Goal: Task Accomplishment & Management: Manage account settings

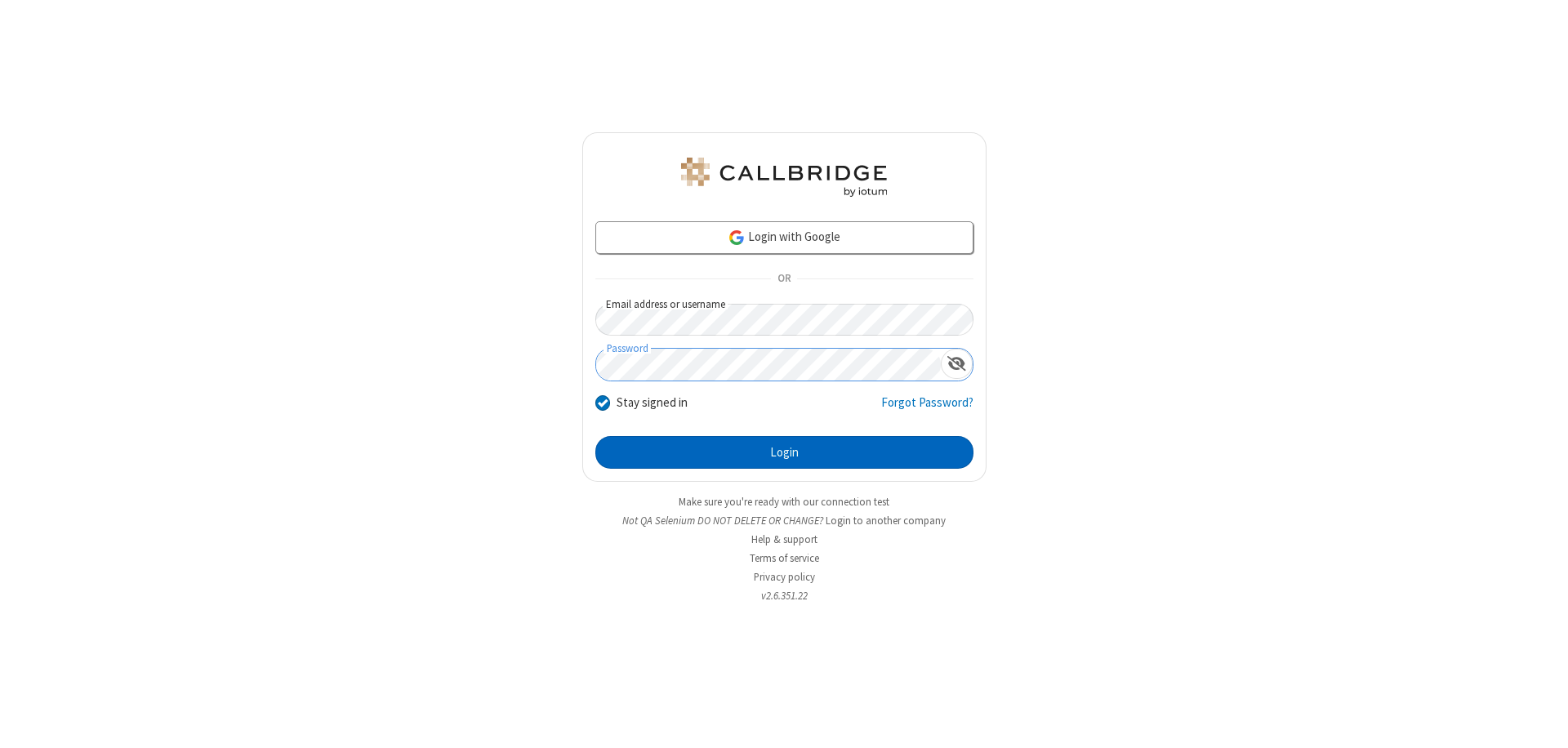
click at [784, 452] on button "Login" at bounding box center [784, 451] width 378 height 32
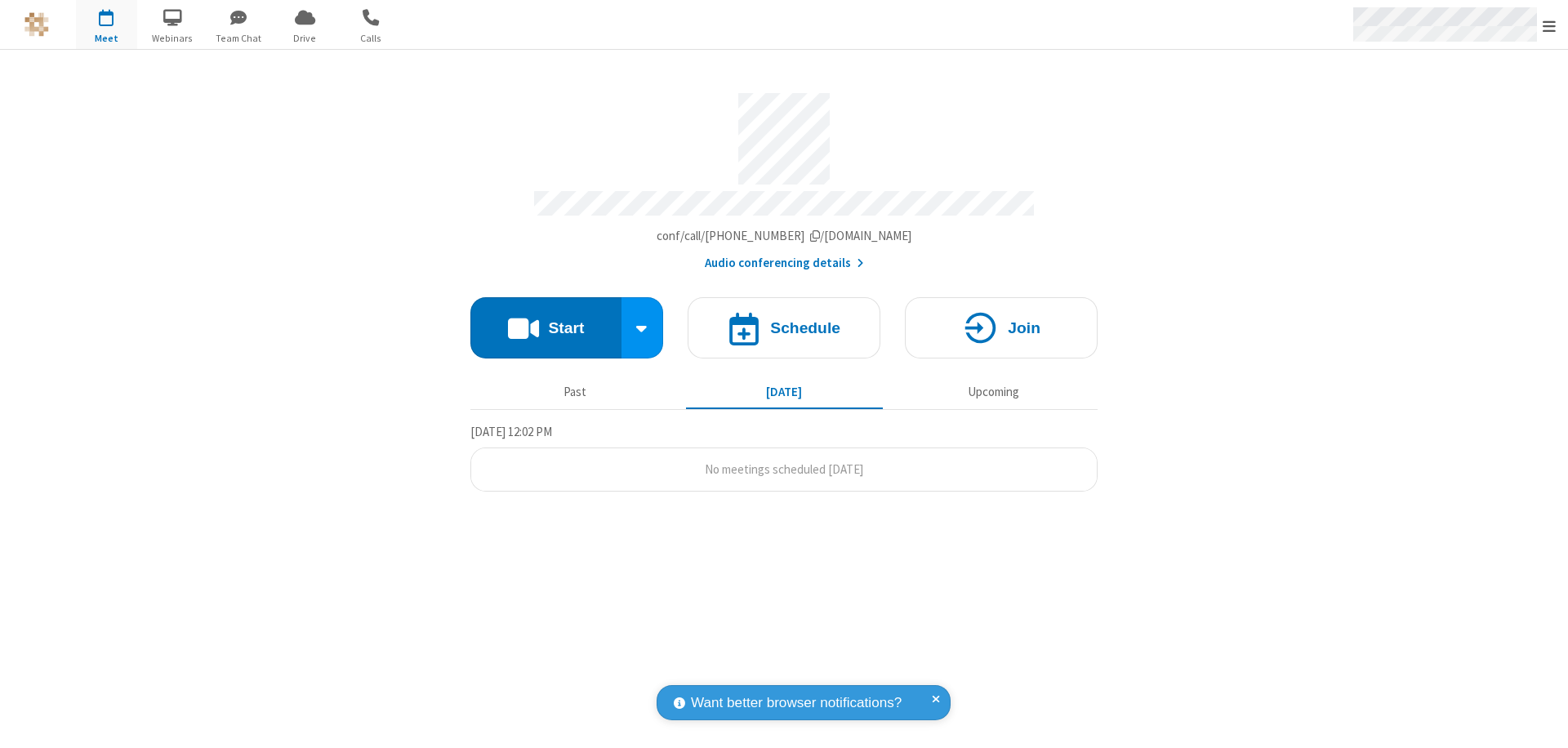
click at [1549, 26] on span "Open menu" at bounding box center [1550, 27] width 13 height 17
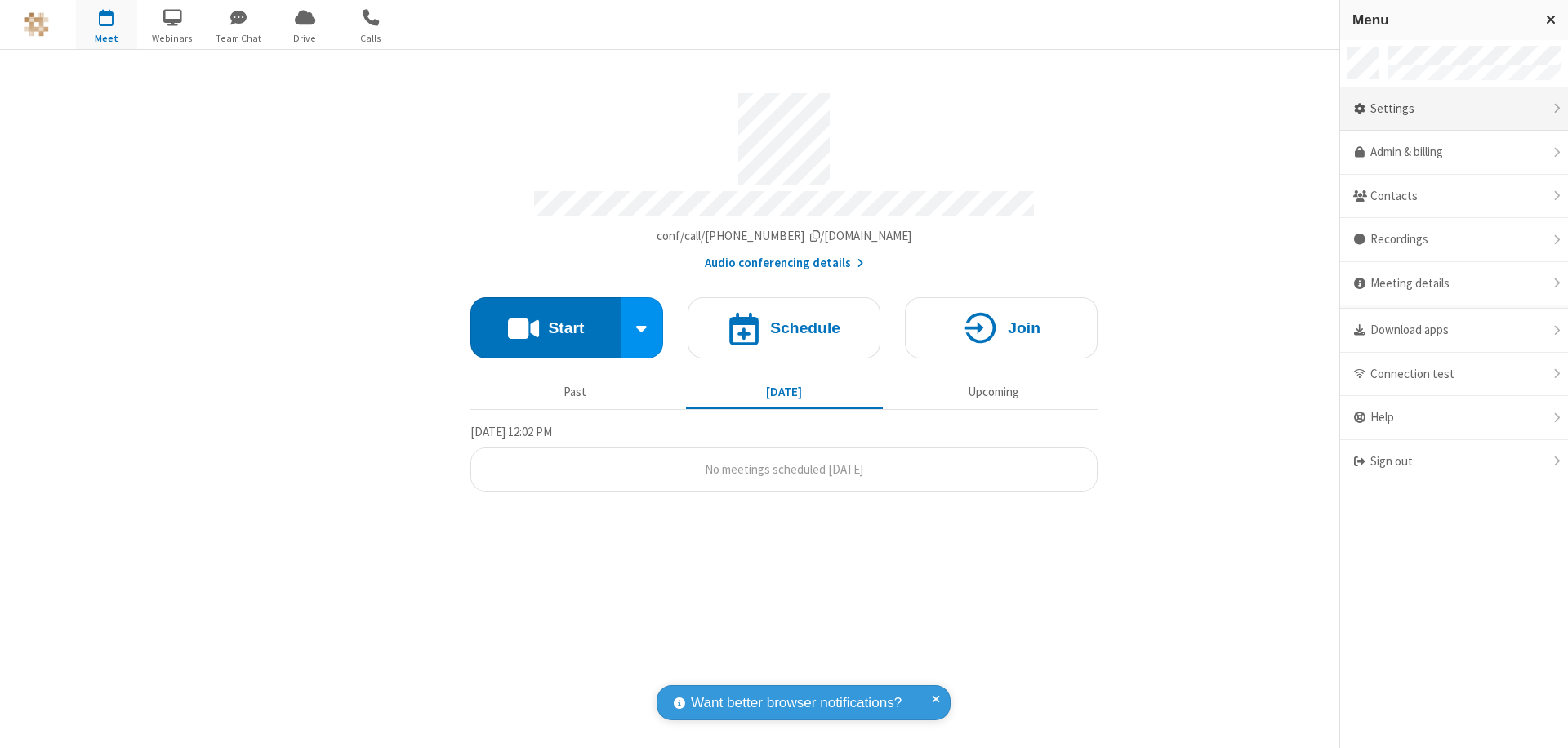
click at [1454, 109] on div "Settings" at bounding box center [1454, 109] width 228 height 44
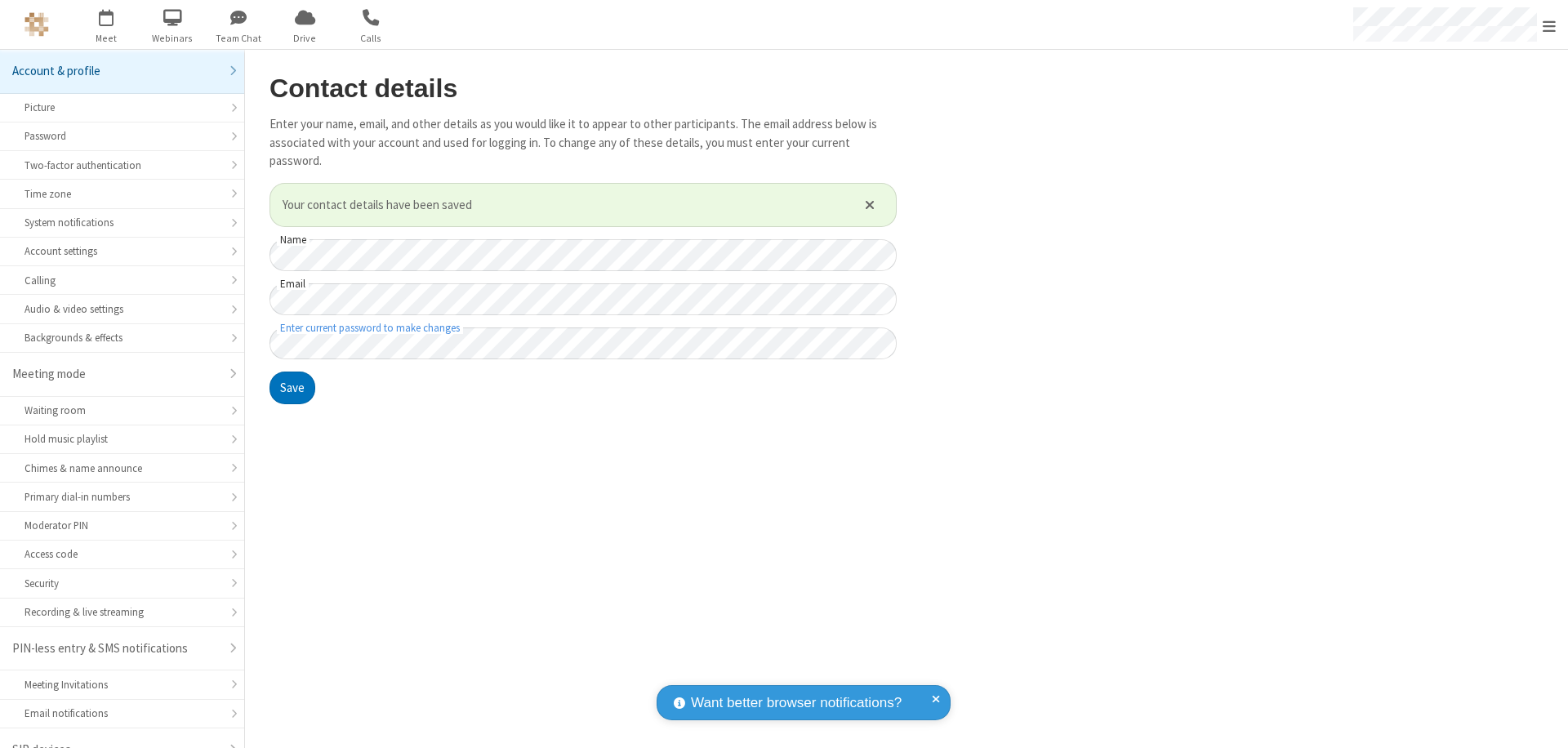
scroll to position [23, 0]
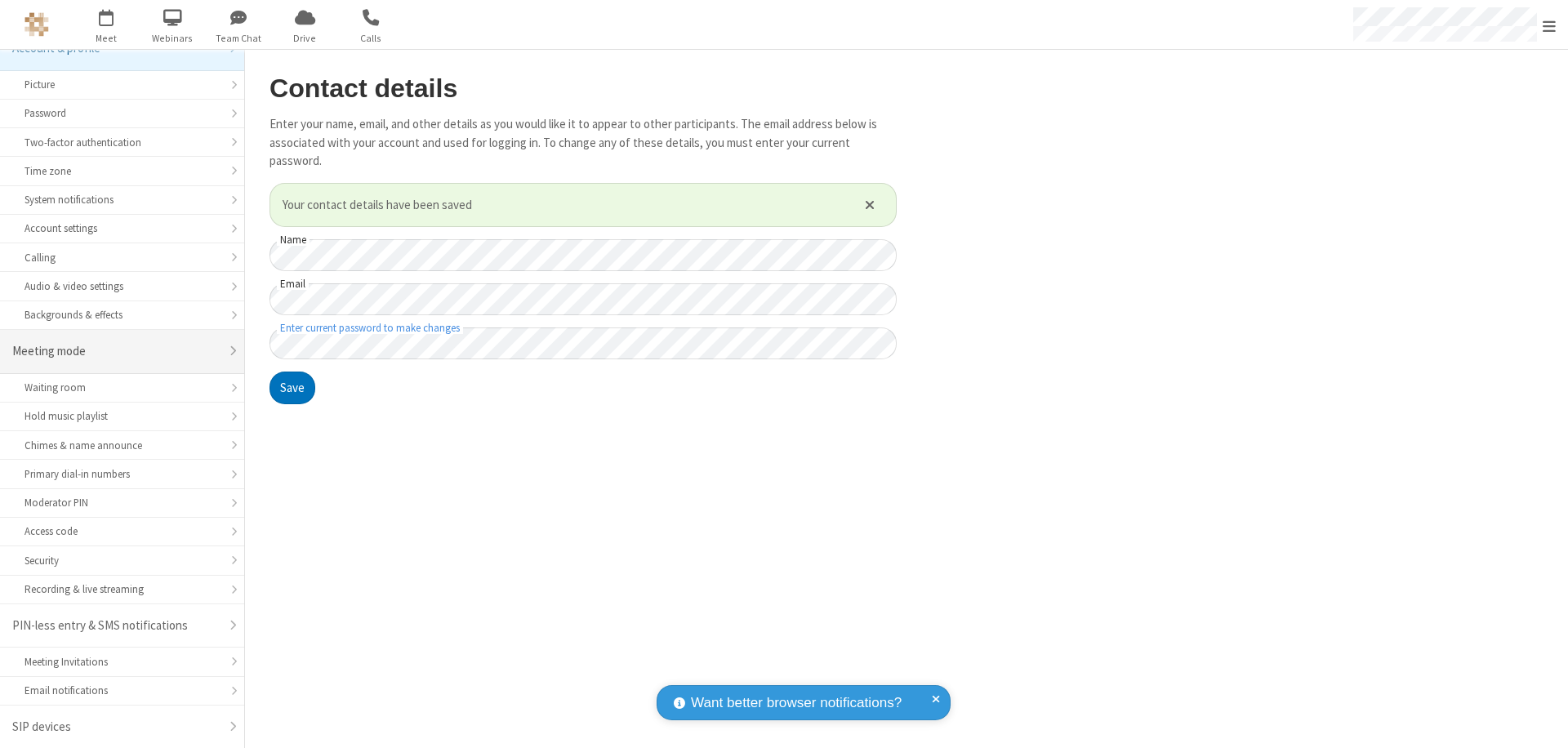
click at [116, 351] on div "Meeting mode" at bounding box center [116, 351] width 207 height 19
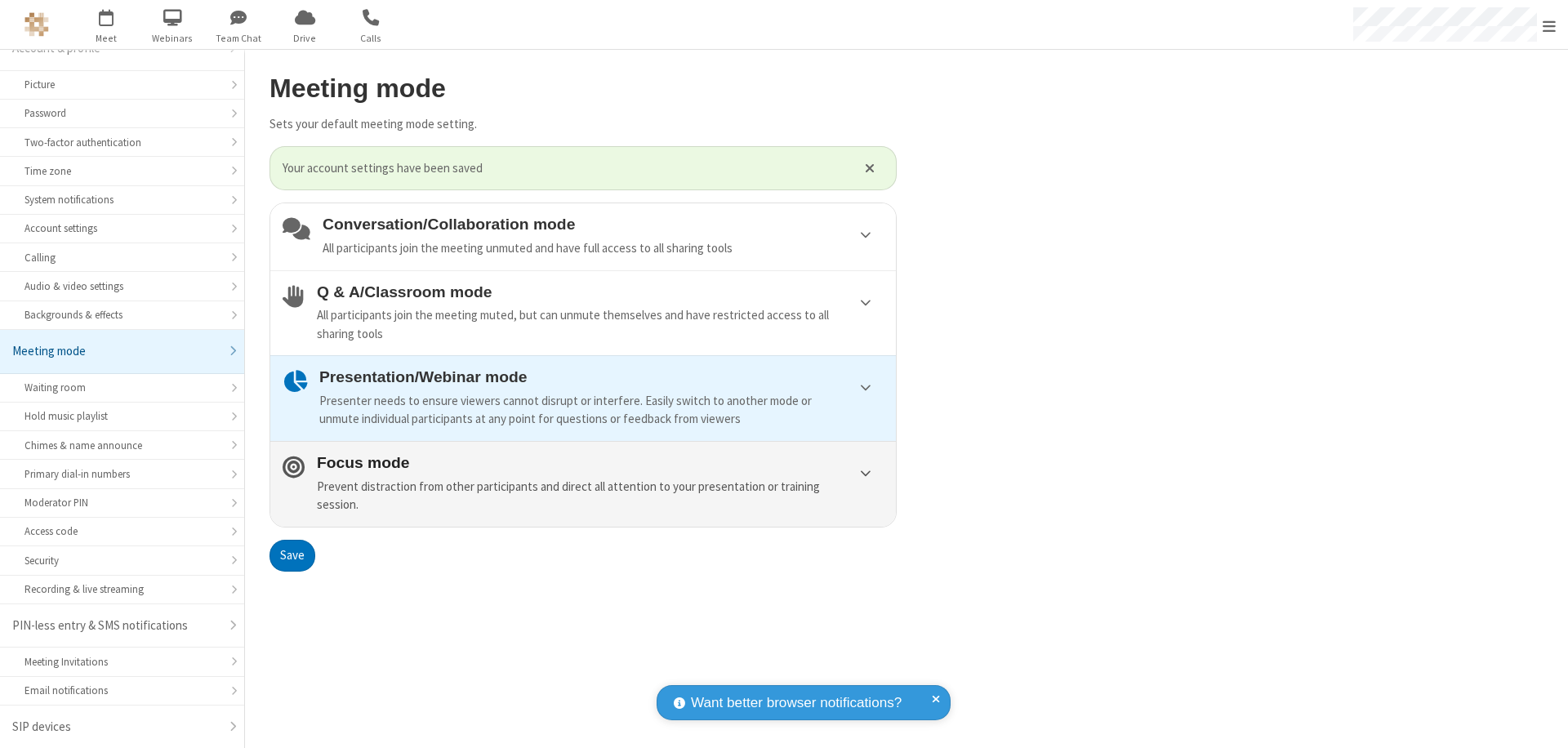
click at [583, 483] on div "Prevent distraction from other participants and direct all attention to your pr…" at bounding box center [600, 495] width 567 height 36
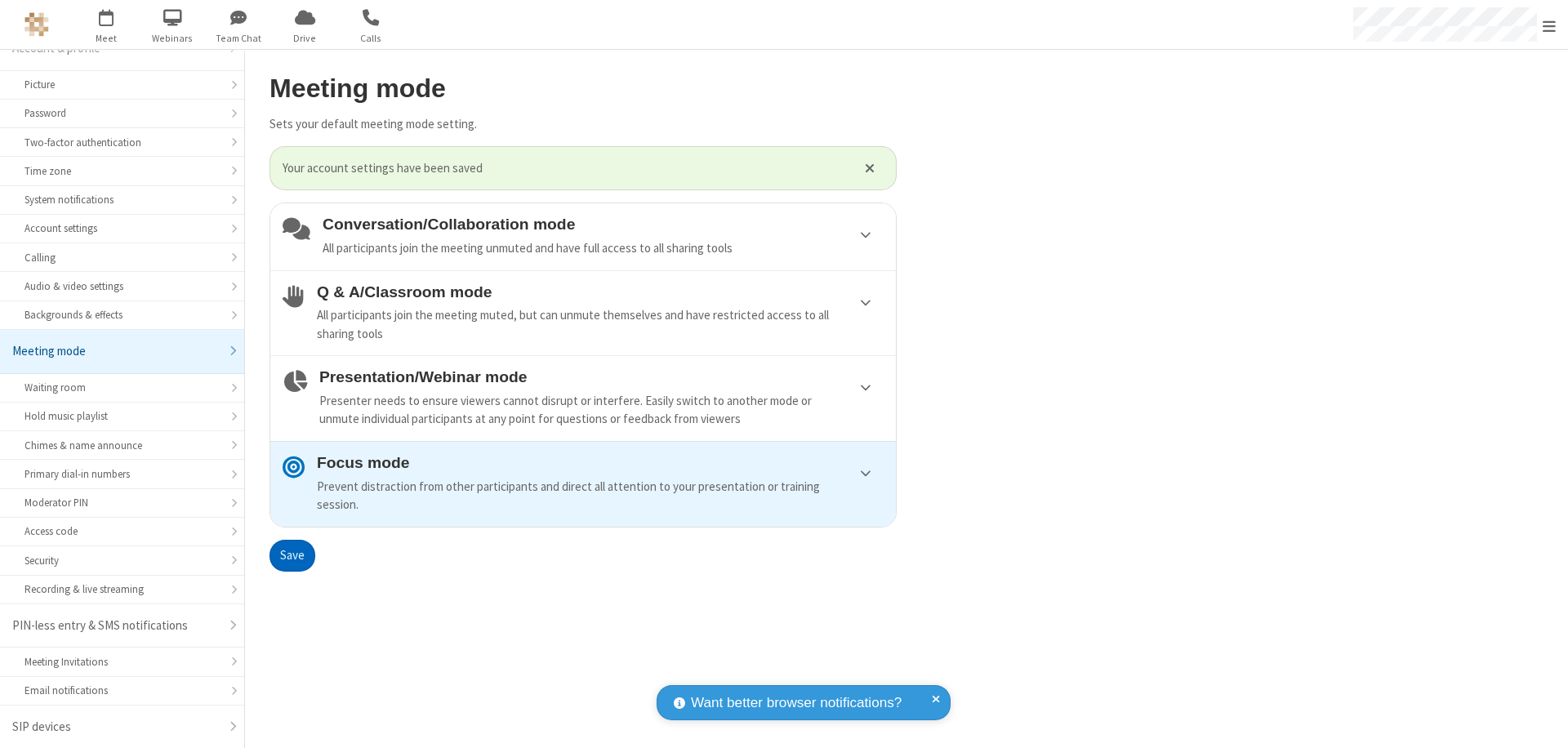
click at [292, 555] on button "Save" at bounding box center [292, 555] width 46 height 32
click at [1549, 25] on span "Open menu" at bounding box center [1550, 27] width 13 height 17
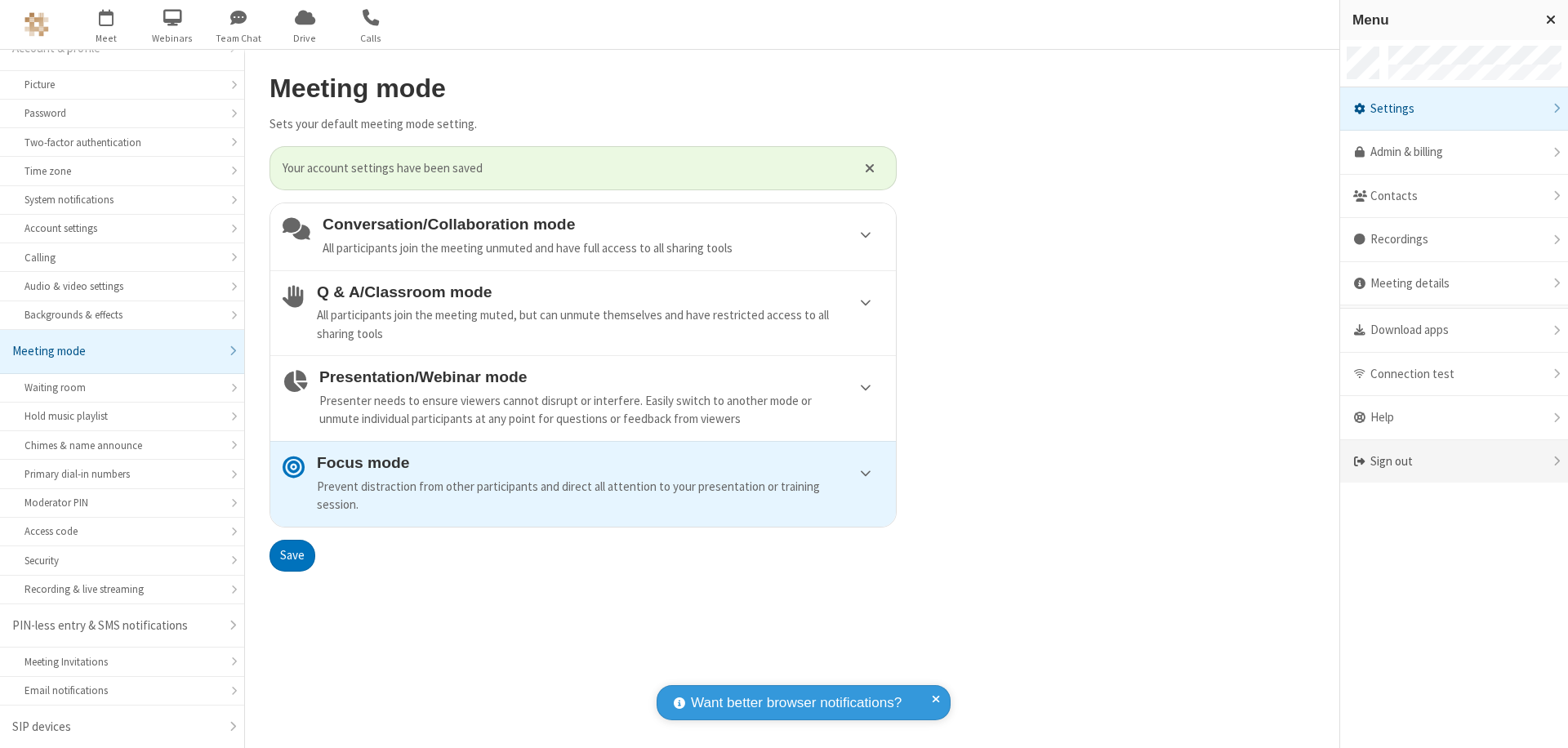
click at [1454, 461] on div "Sign out" at bounding box center [1454, 461] width 228 height 43
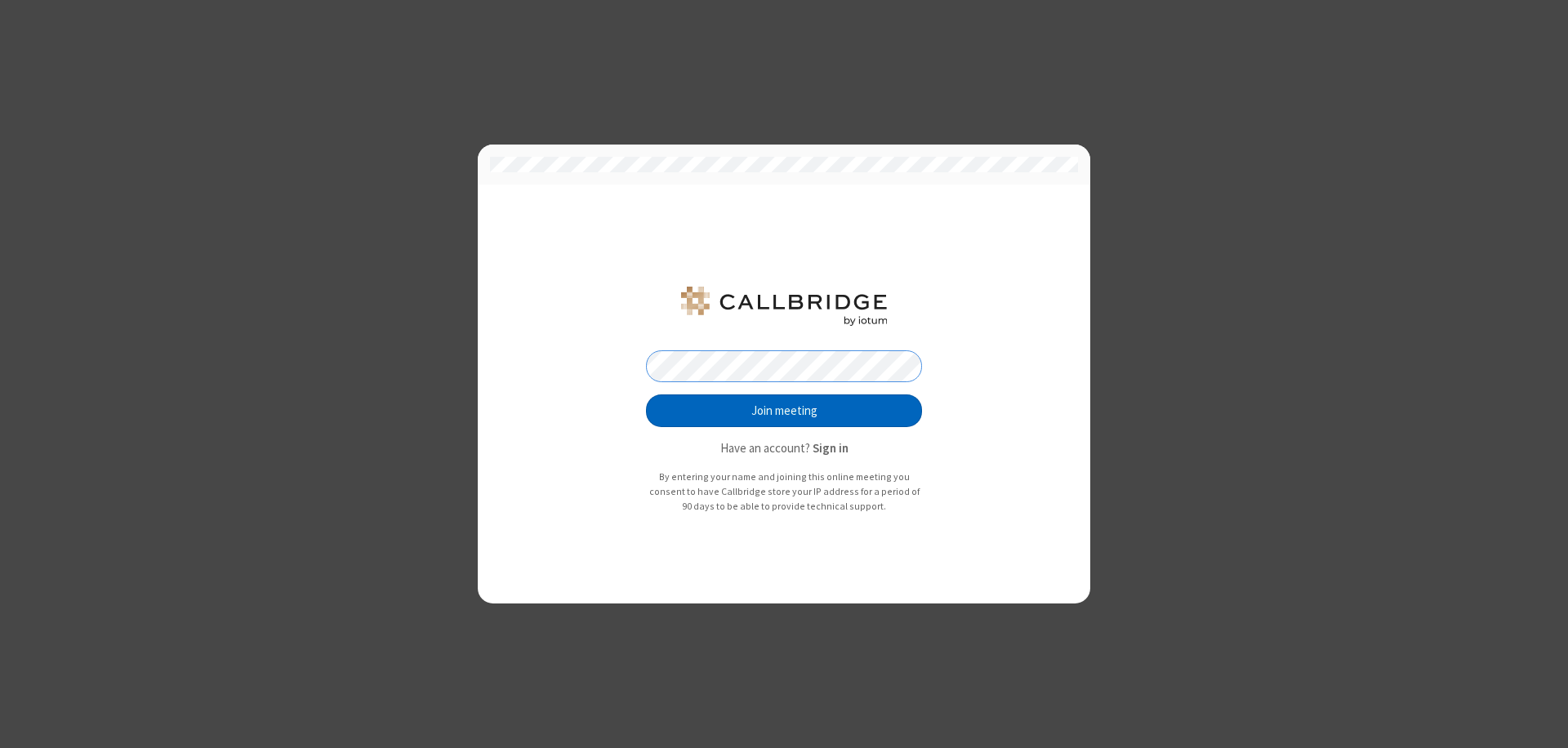
click at [784, 411] on button "Join meeting" at bounding box center [784, 410] width 276 height 32
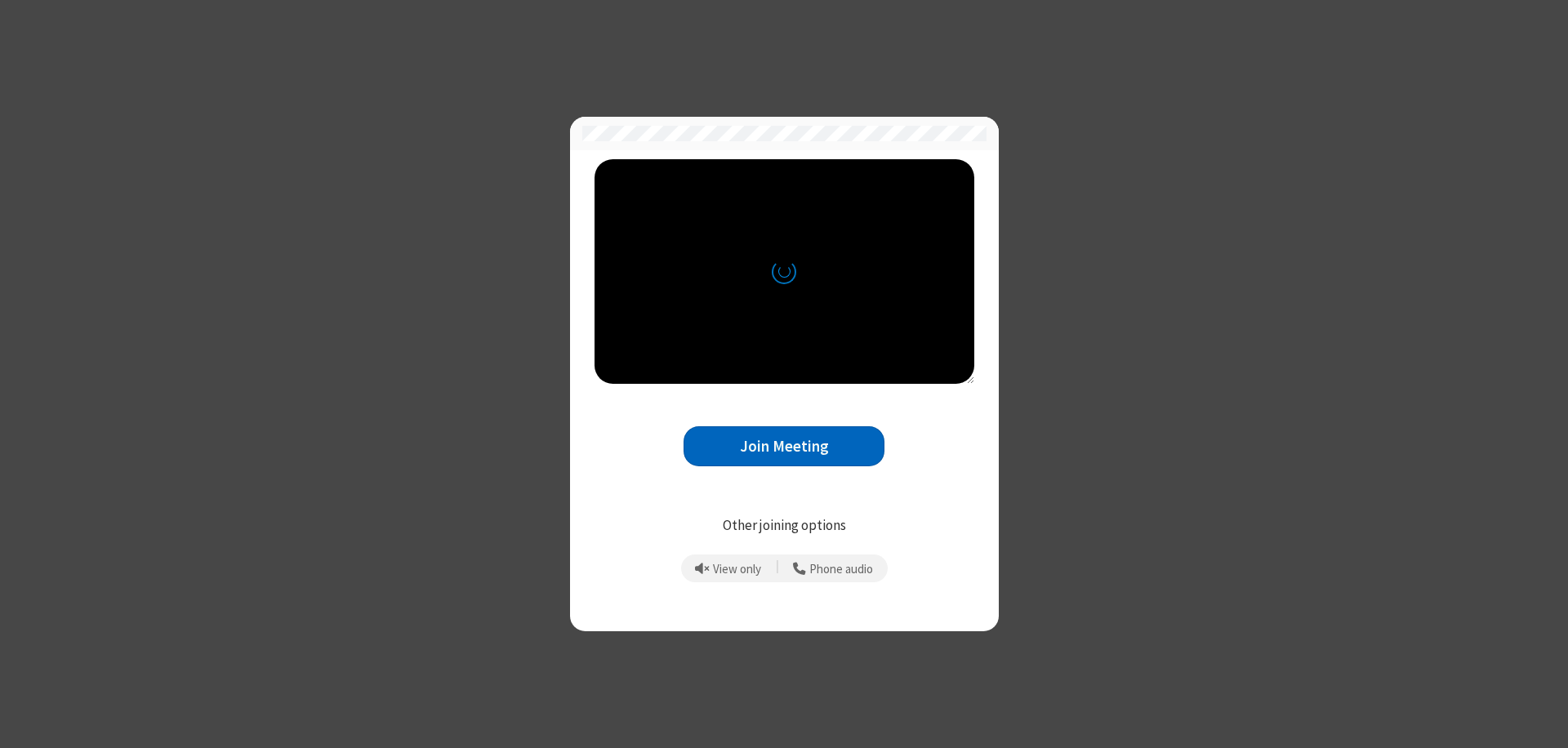
click at [784, 446] on button "Join Meeting" at bounding box center [784, 446] width 201 height 40
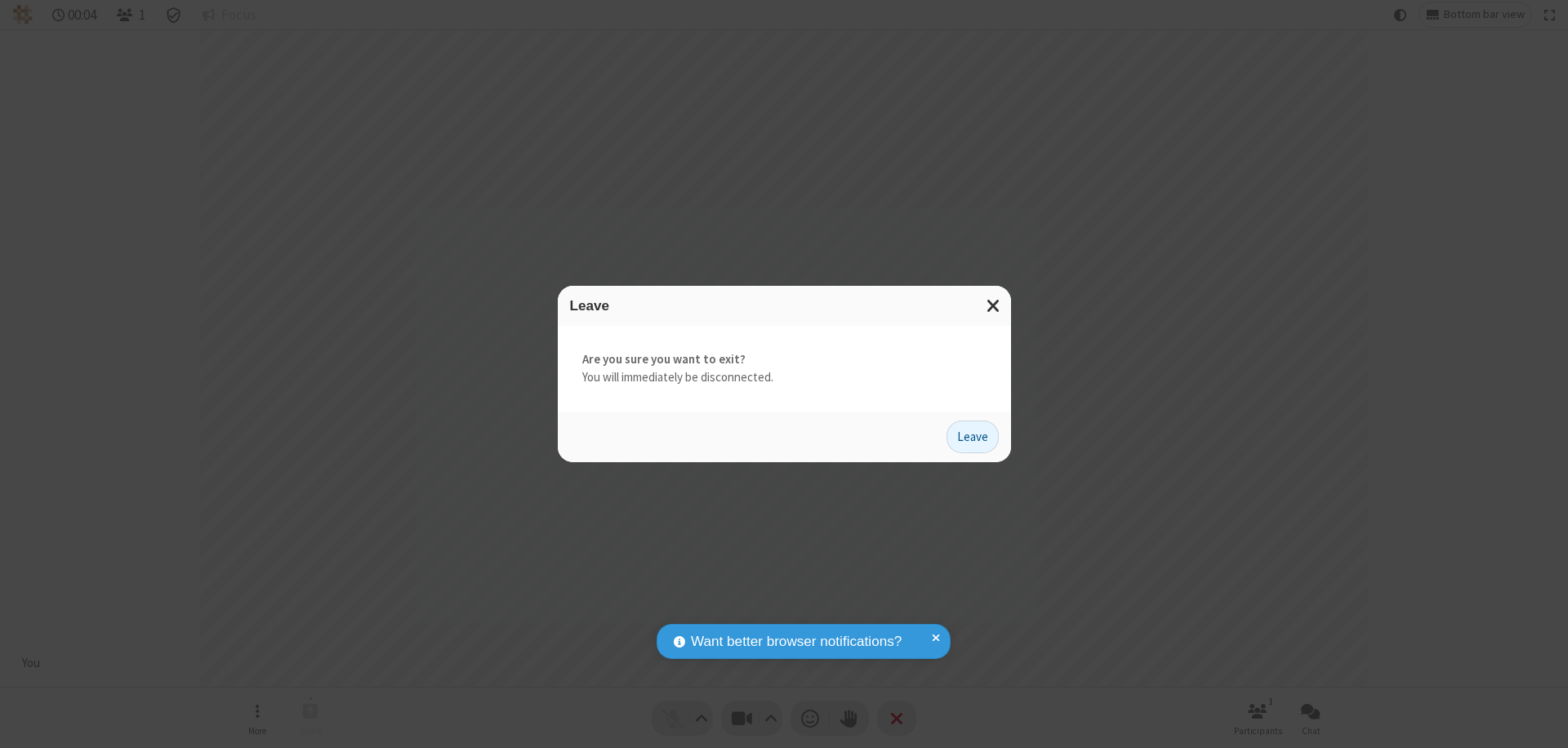
click at [973, 436] on button "Leave" at bounding box center [972, 437] width 52 height 32
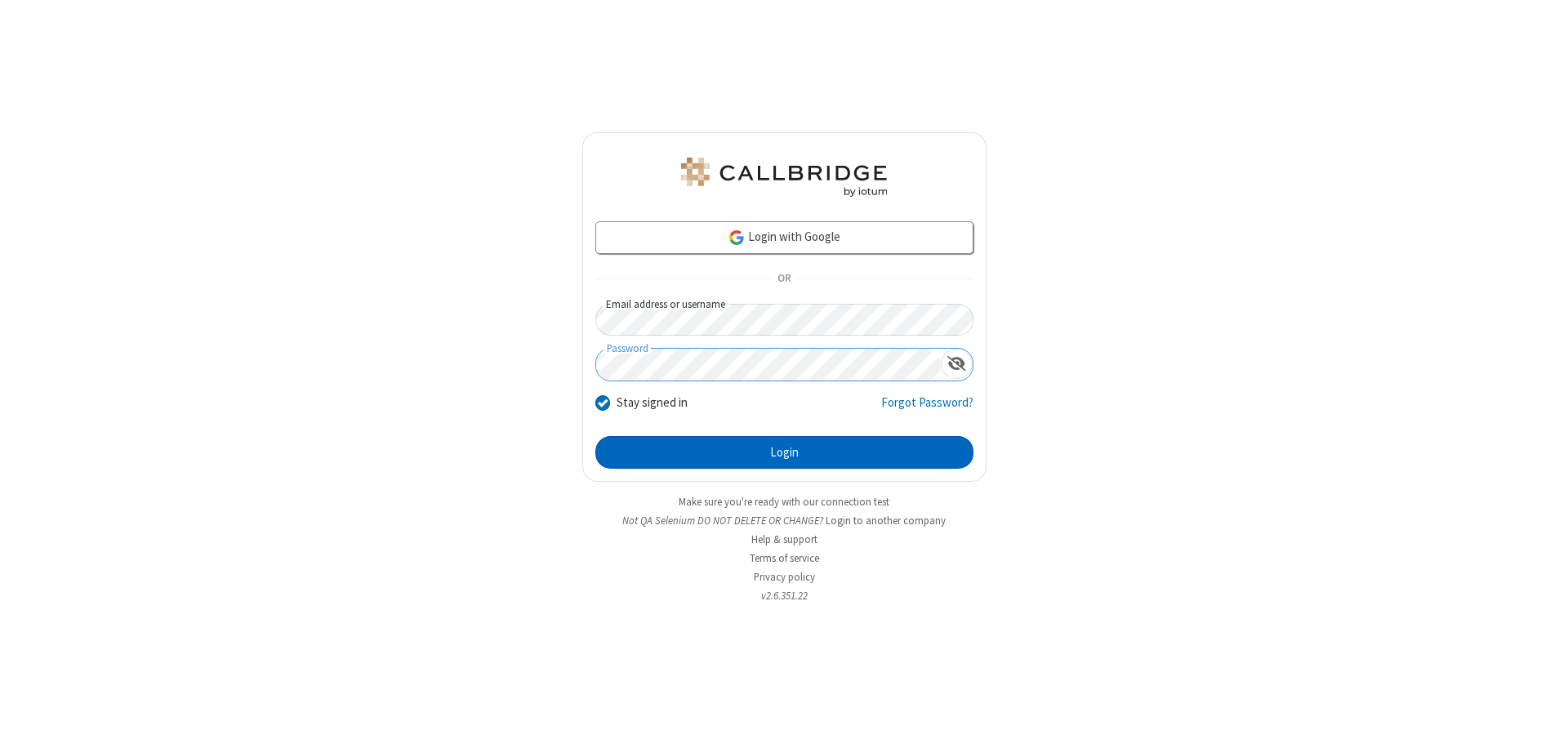
click at [784, 452] on button "Login" at bounding box center [784, 451] width 378 height 32
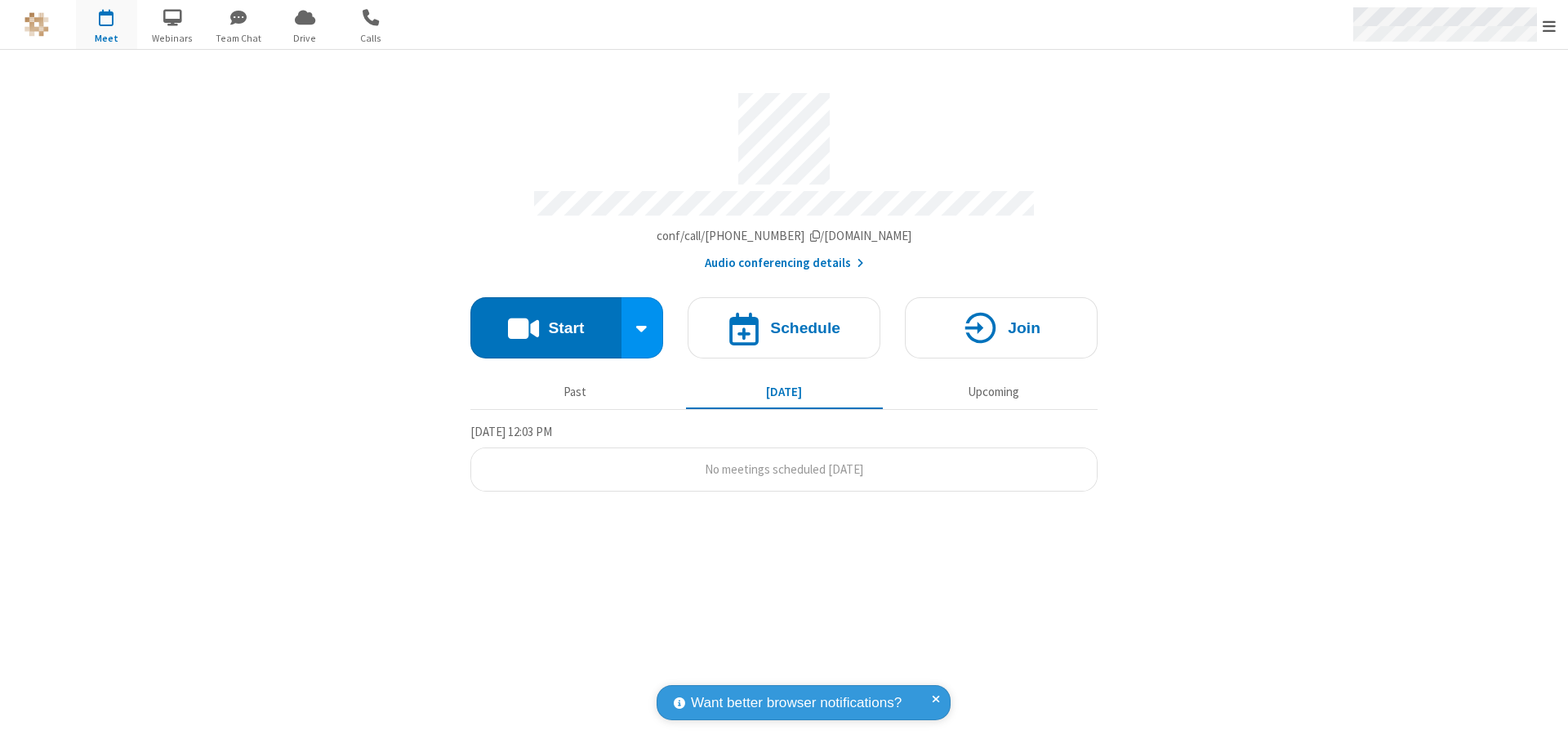
click at [1549, 26] on span "Open menu" at bounding box center [1550, 27] width 13 height 17
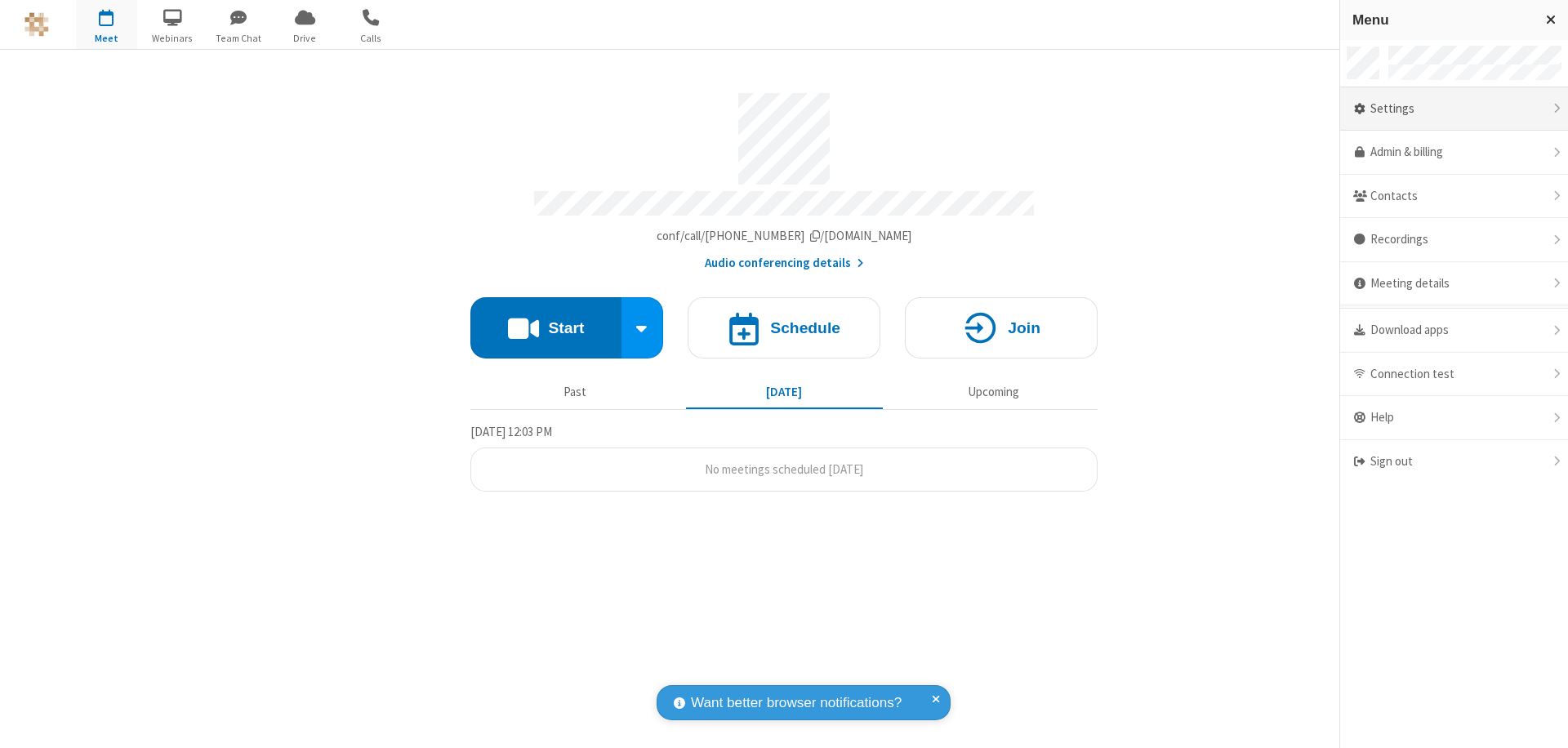
click at [1454, 109] on div "Settings" at bounding box center [1454, 109] width 228 height 44
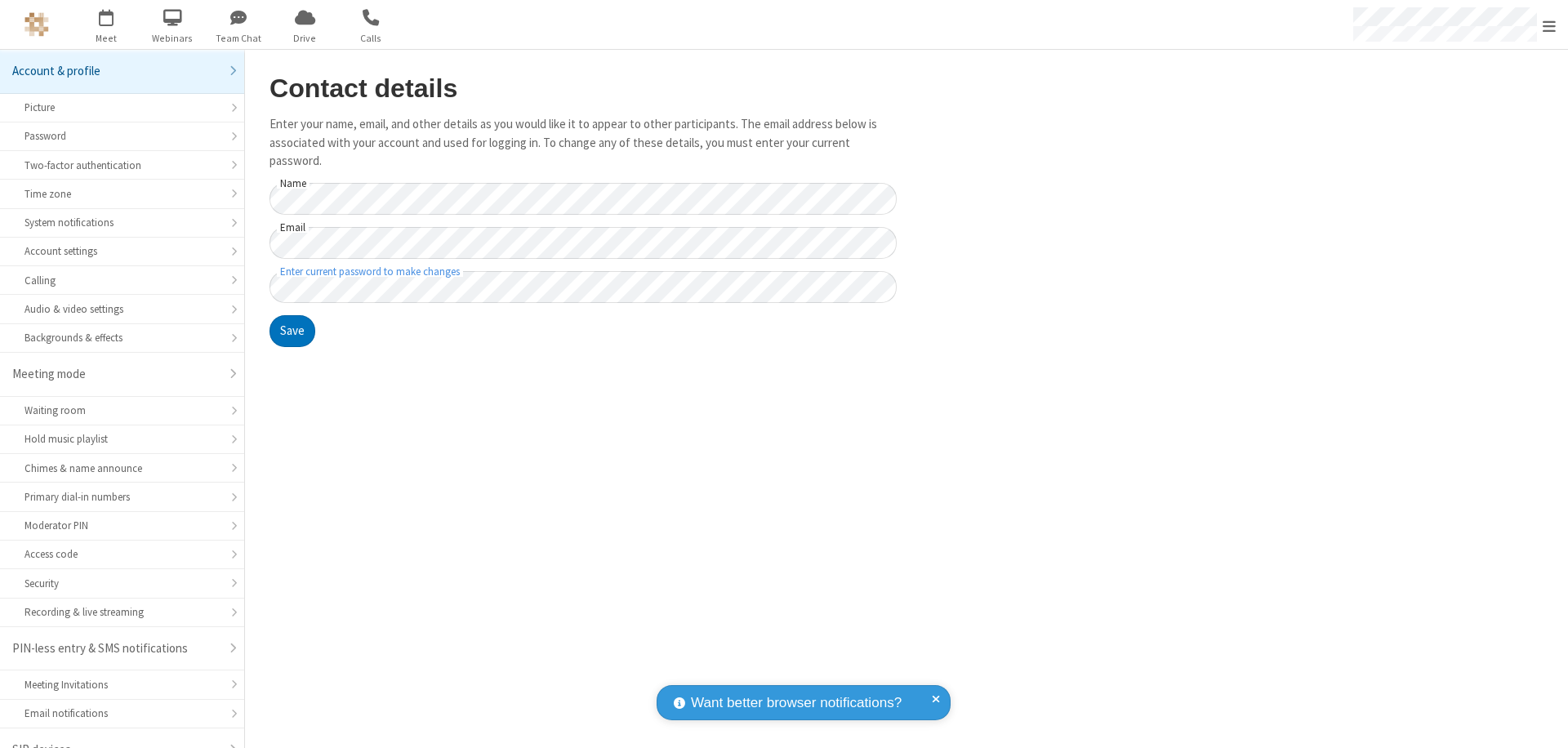
scroll to position [23, 0]
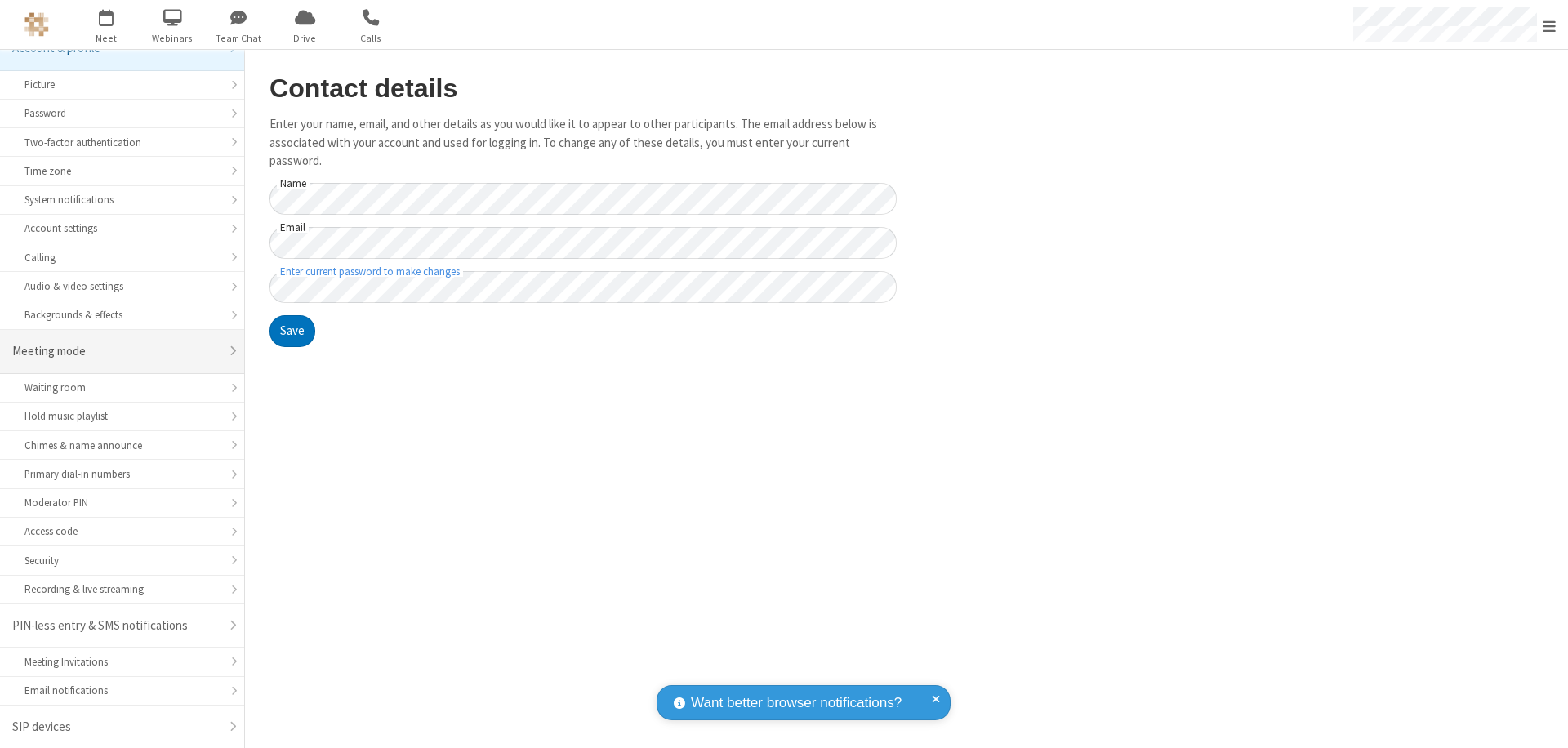
click at [116, 351] on div "Meeting mode" at bounding box center [116, 351] width 207 height 19
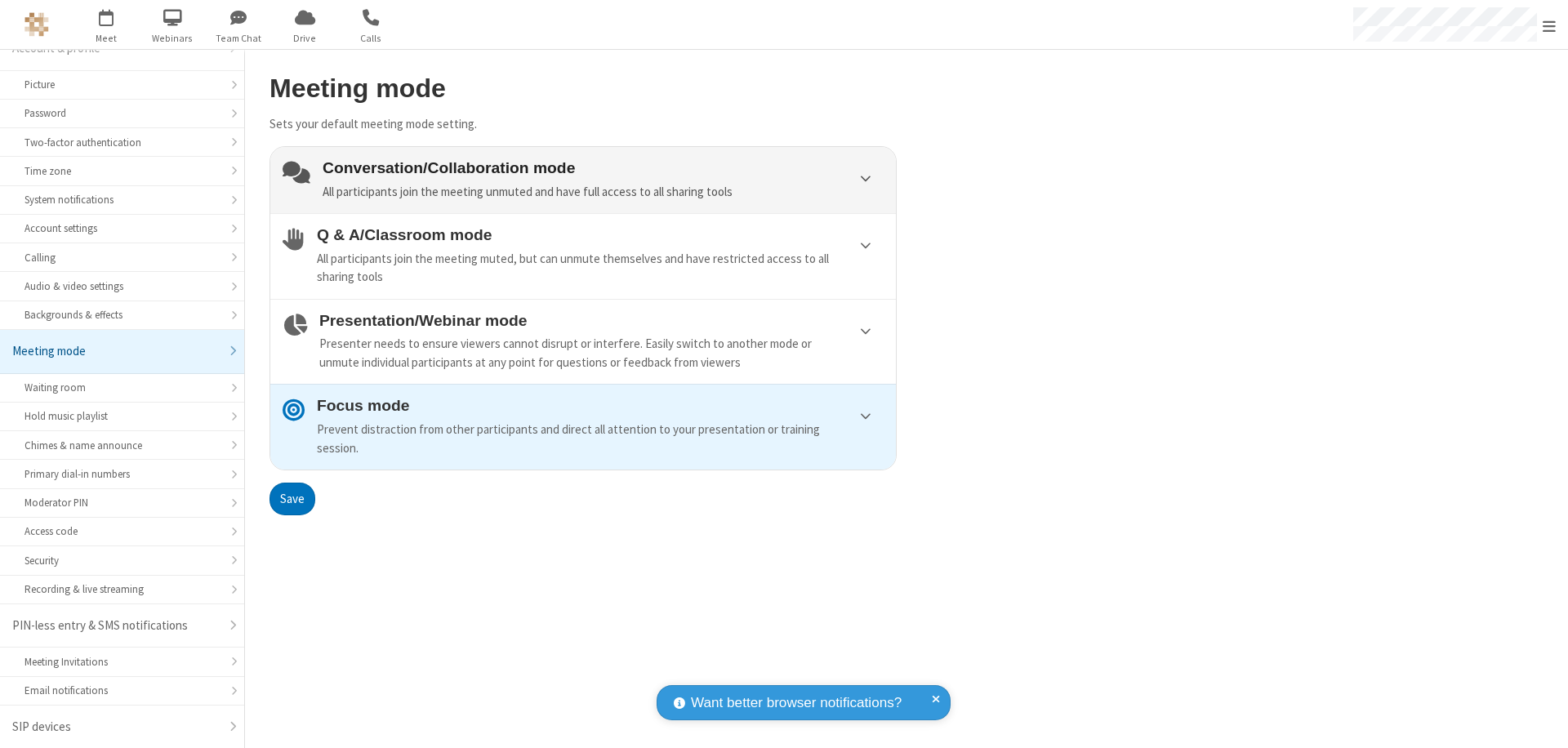
click at [583, 180] on div "Conversation/Collaboration mode All participants join the meeting unmuted and h…" at bounding box center [603, 180] width 561 height 41
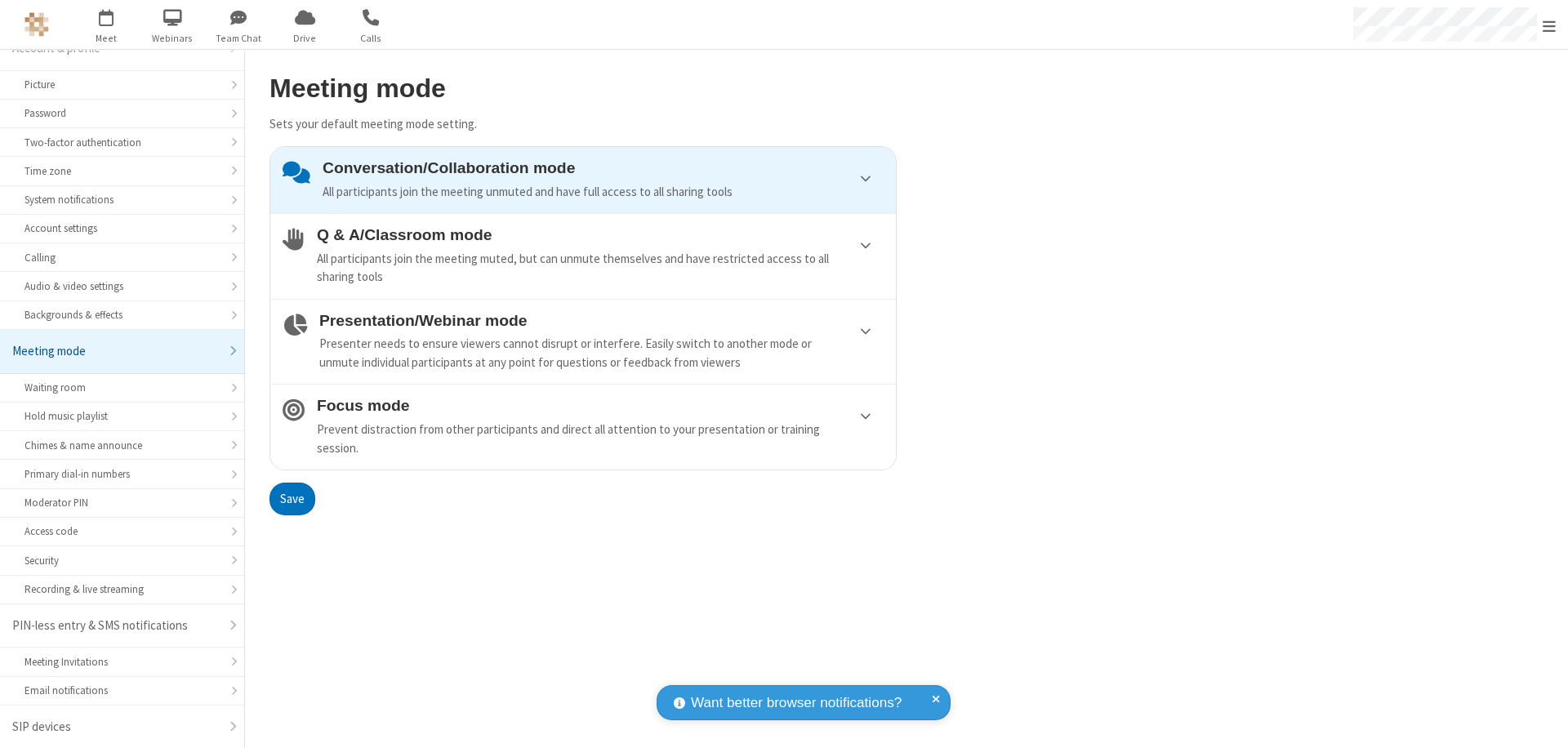
click at [292, 498] on button "Save" at bounding box center [292, 498] width 46 height 32
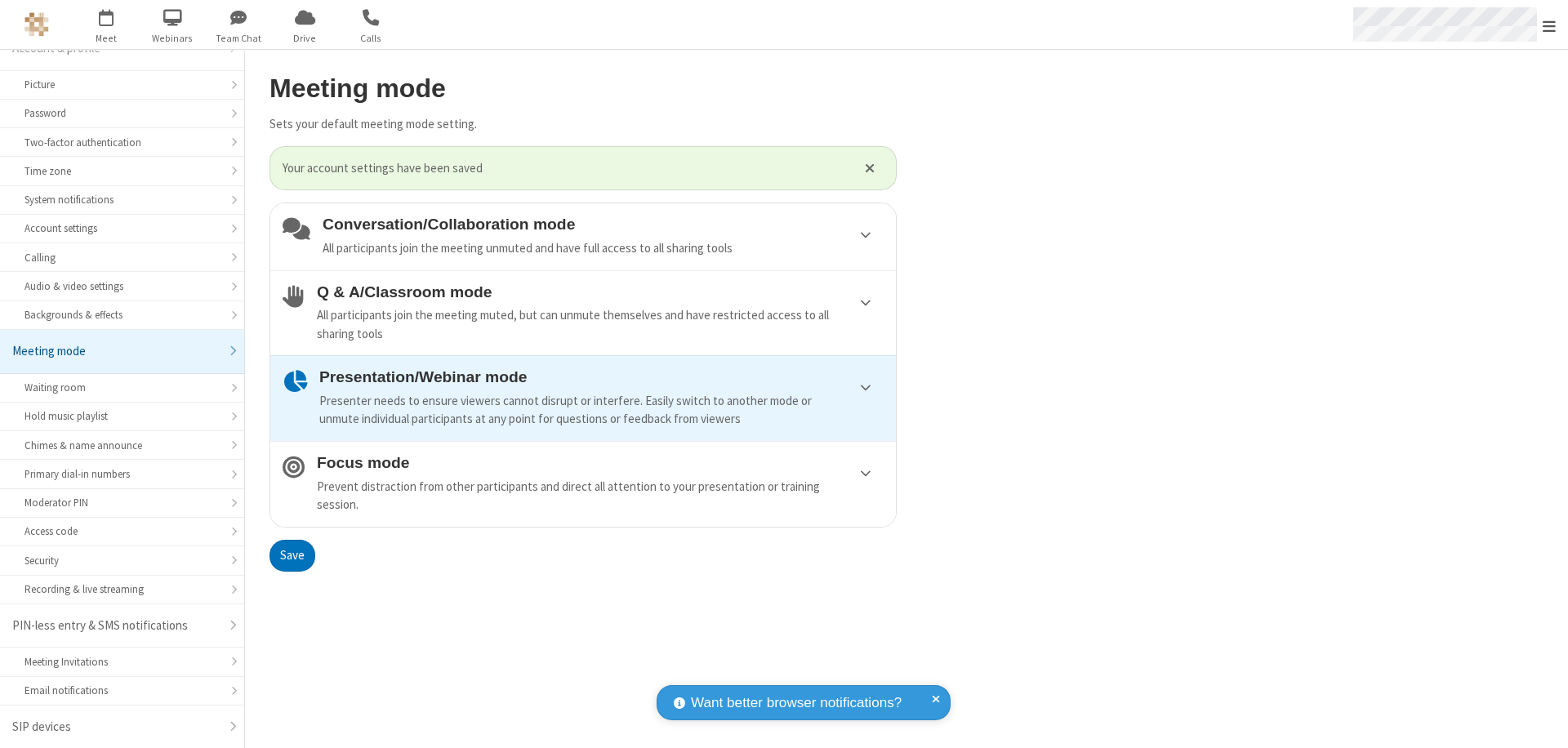
click at [1549, 25] on span "Open menu" at bounding box center [1550, 27] width 13 height 17
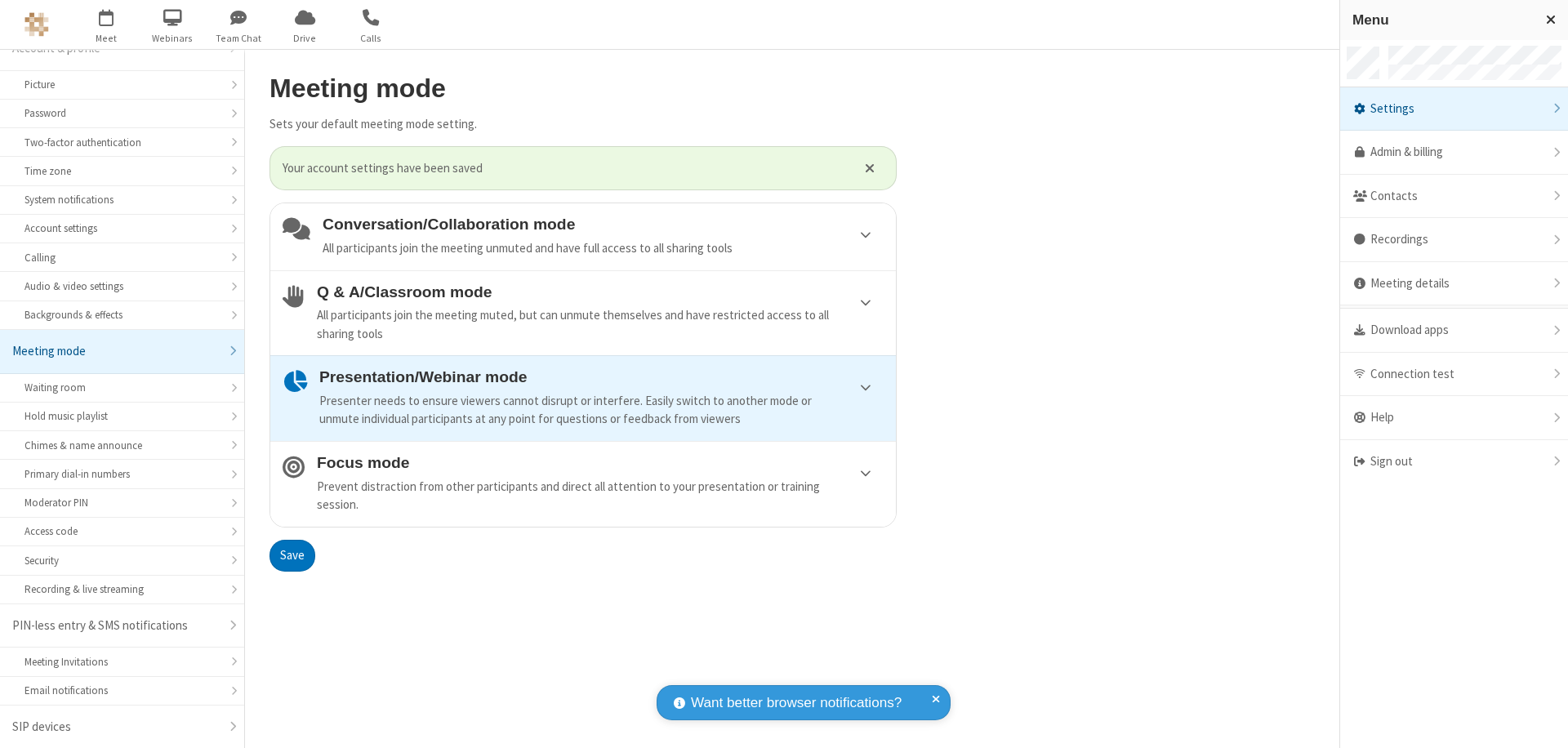
click at [1454, 461] on div "Sign out" at bounding box center [1454, 461] width 228 height 43
